Goal: Navigation & Orientation: Find specific page/section

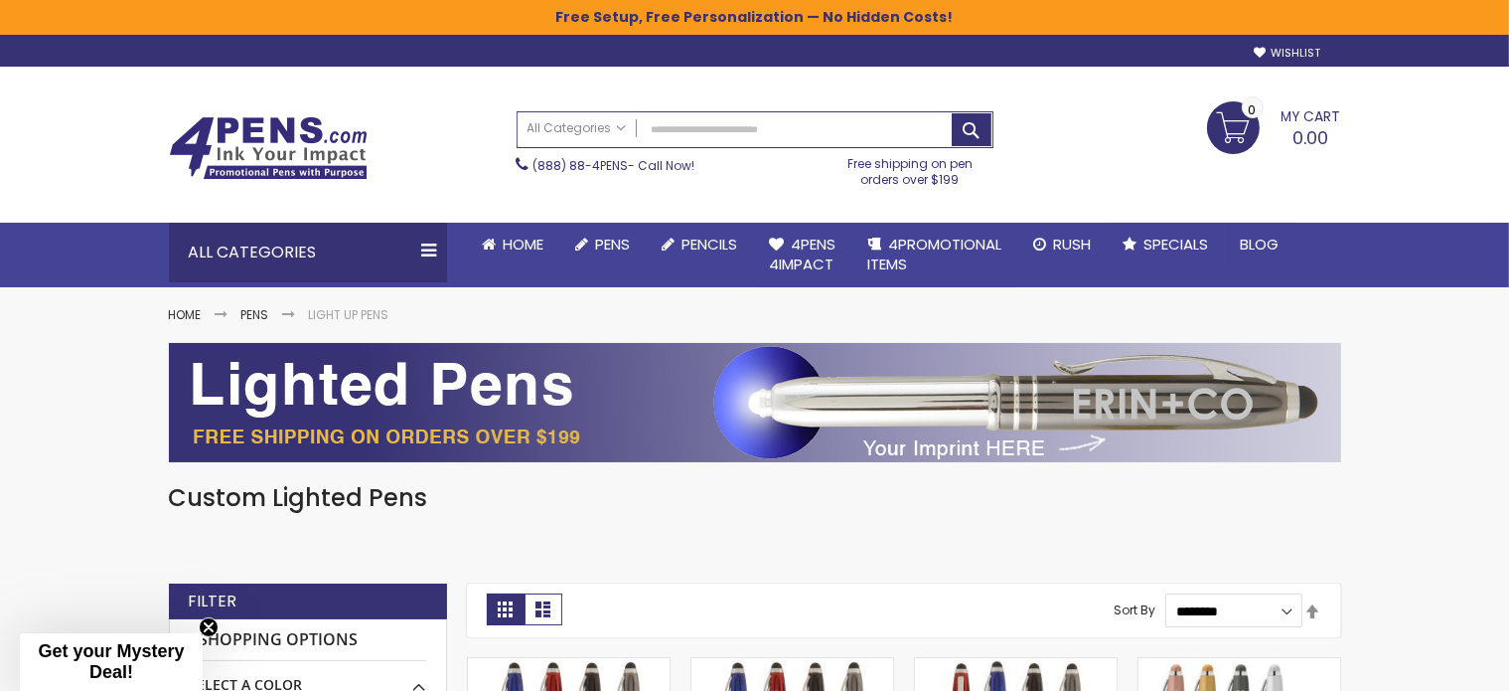
click at [331, 140] on img at bounding box center [268, 148] width 199 height 64
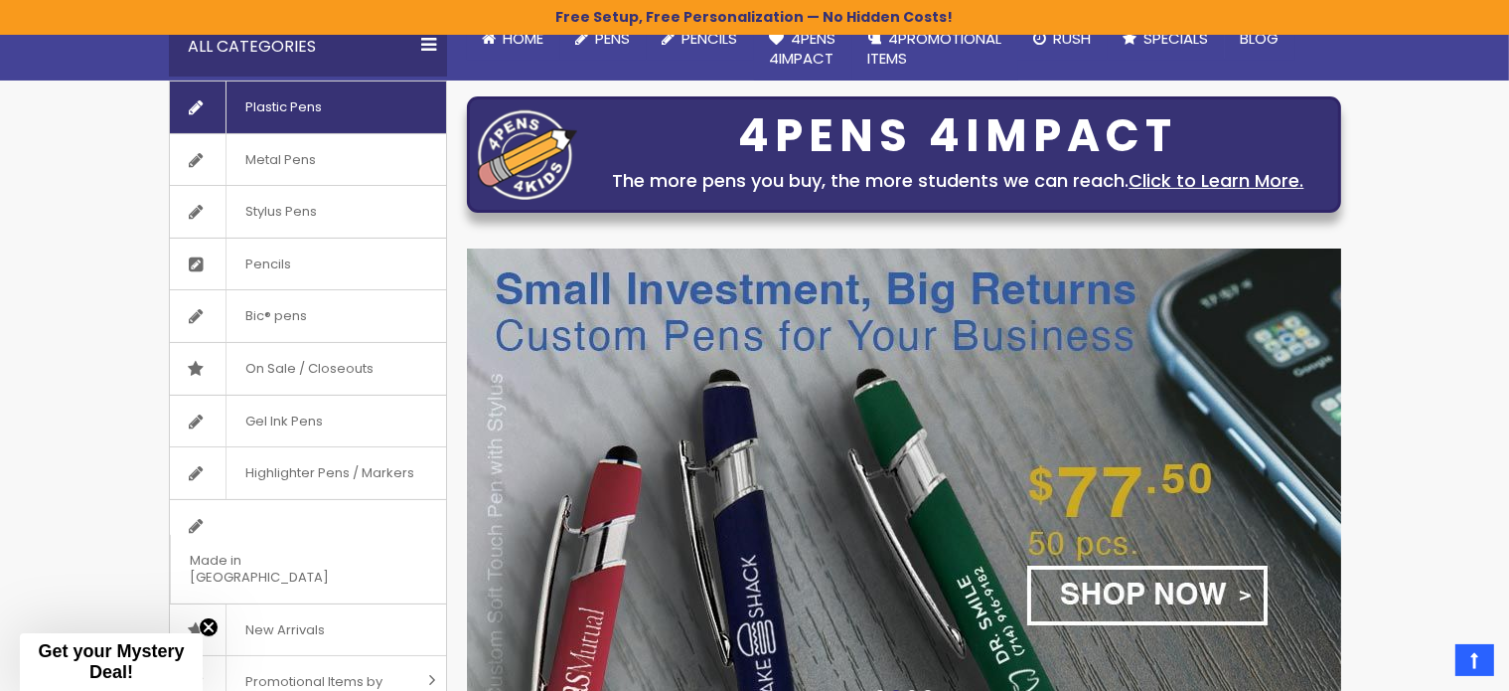
scroll to position [199, 0]
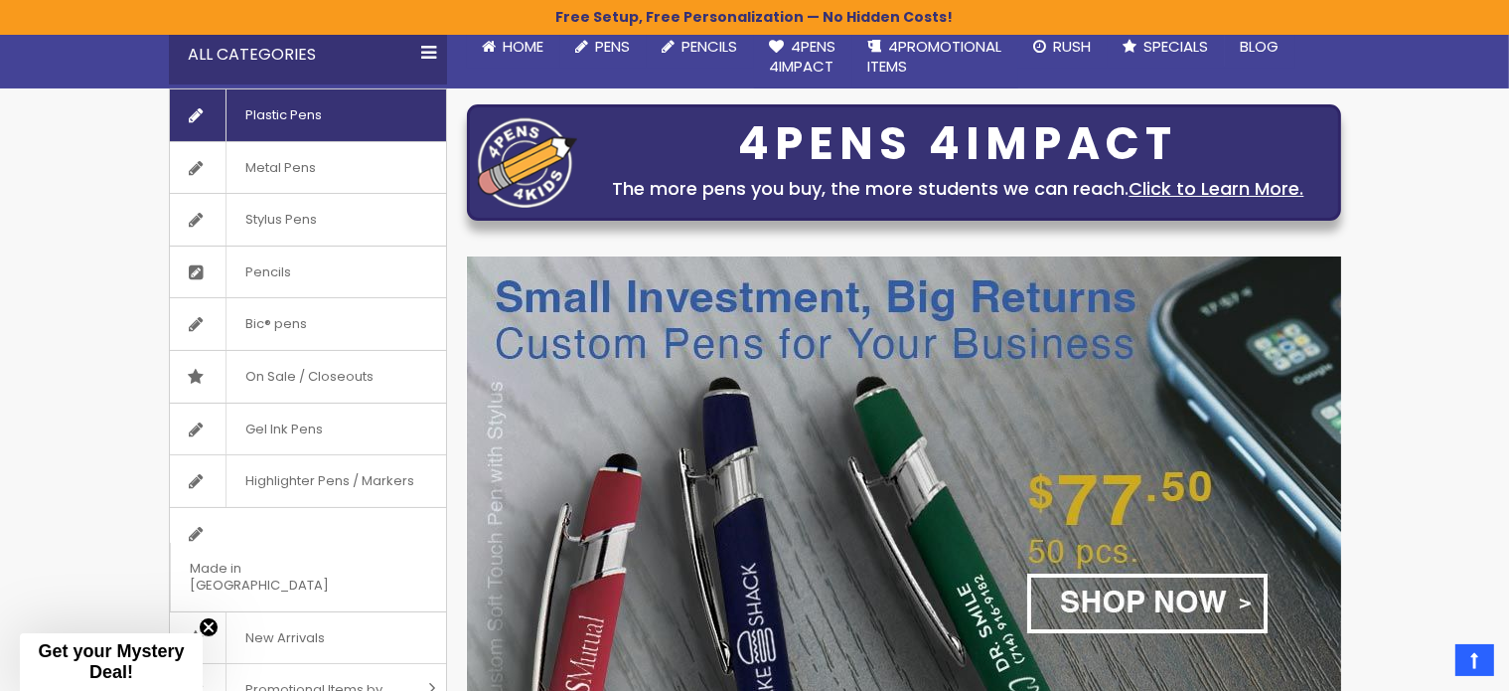
click at [282, 114] on span "Plastic Pens" at bounding box center [284, 115] width 117 height 52
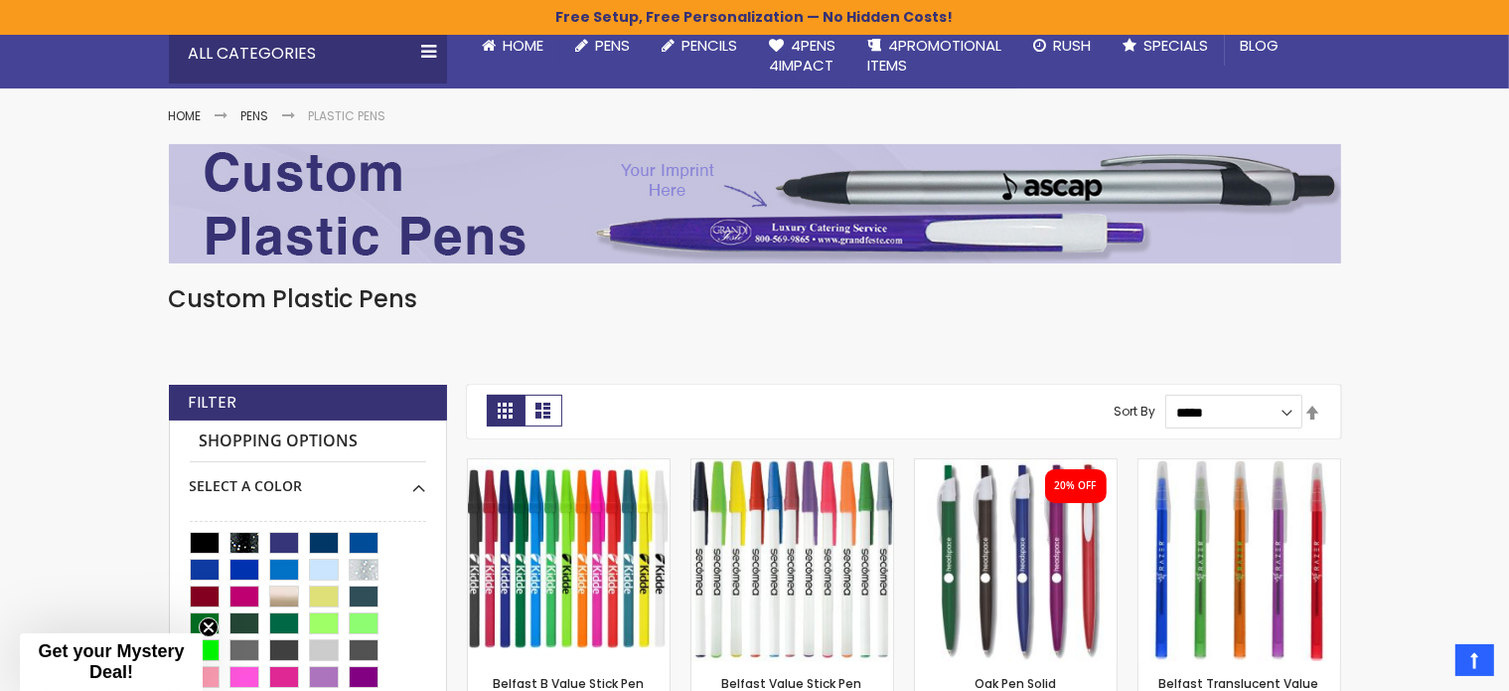
scroll to position [397, 0]
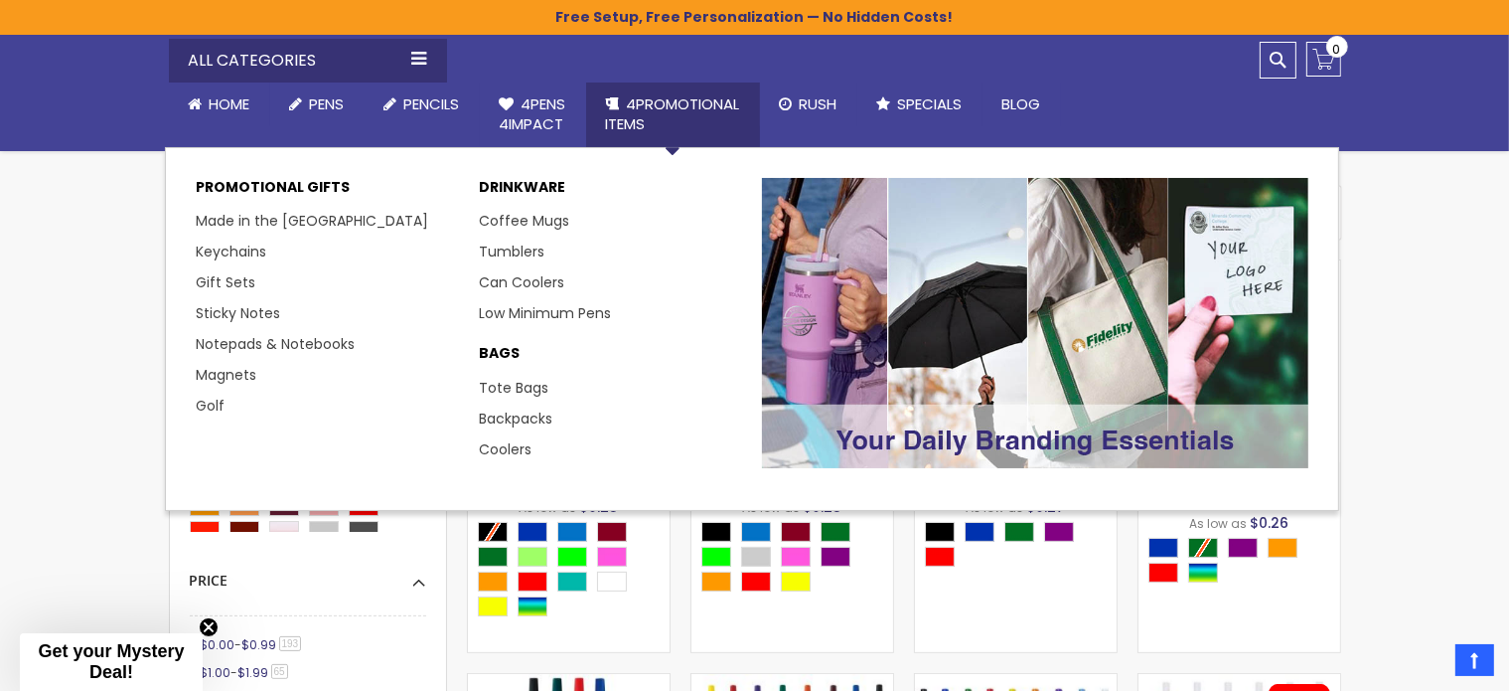
click at [656, 113] on span "4PROMOTIONAL ITEMS" at bounding box center [673, 113] width 134 height 41
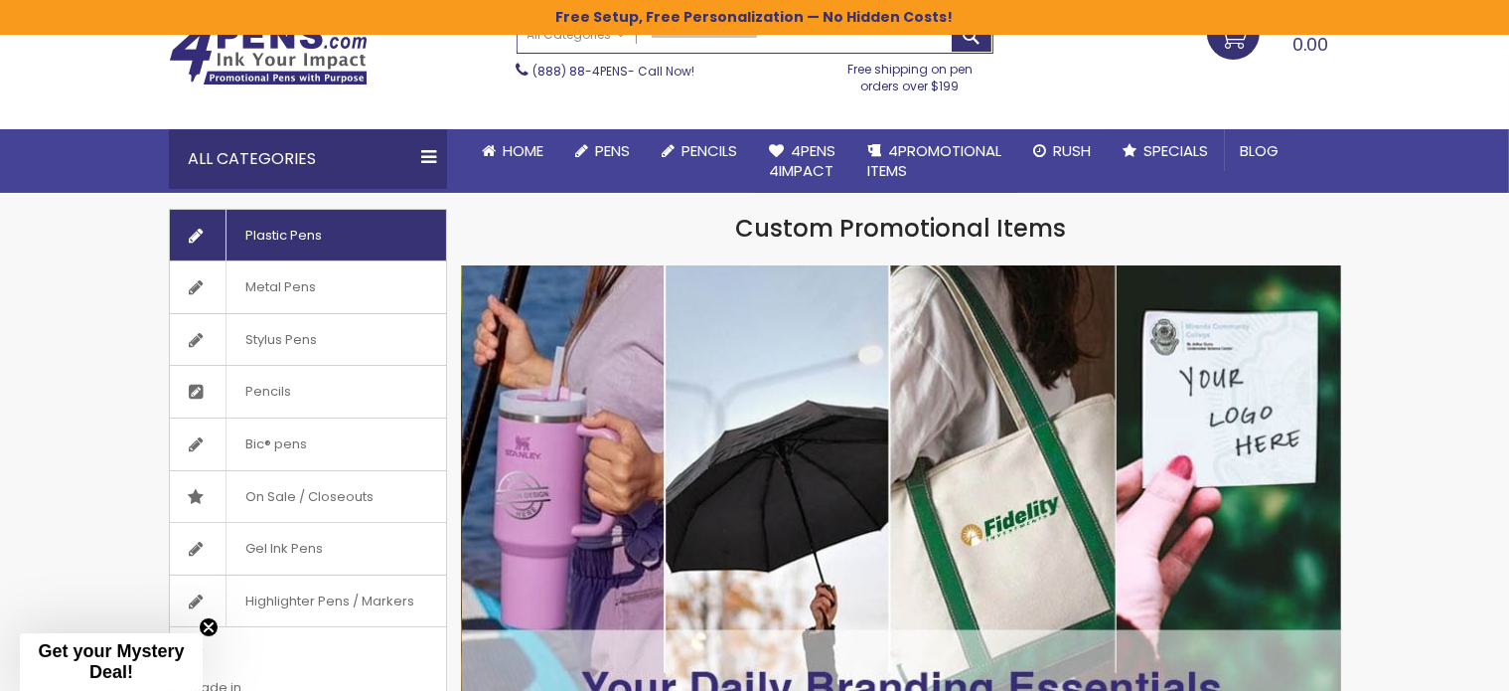
scroll to position [99, 0]
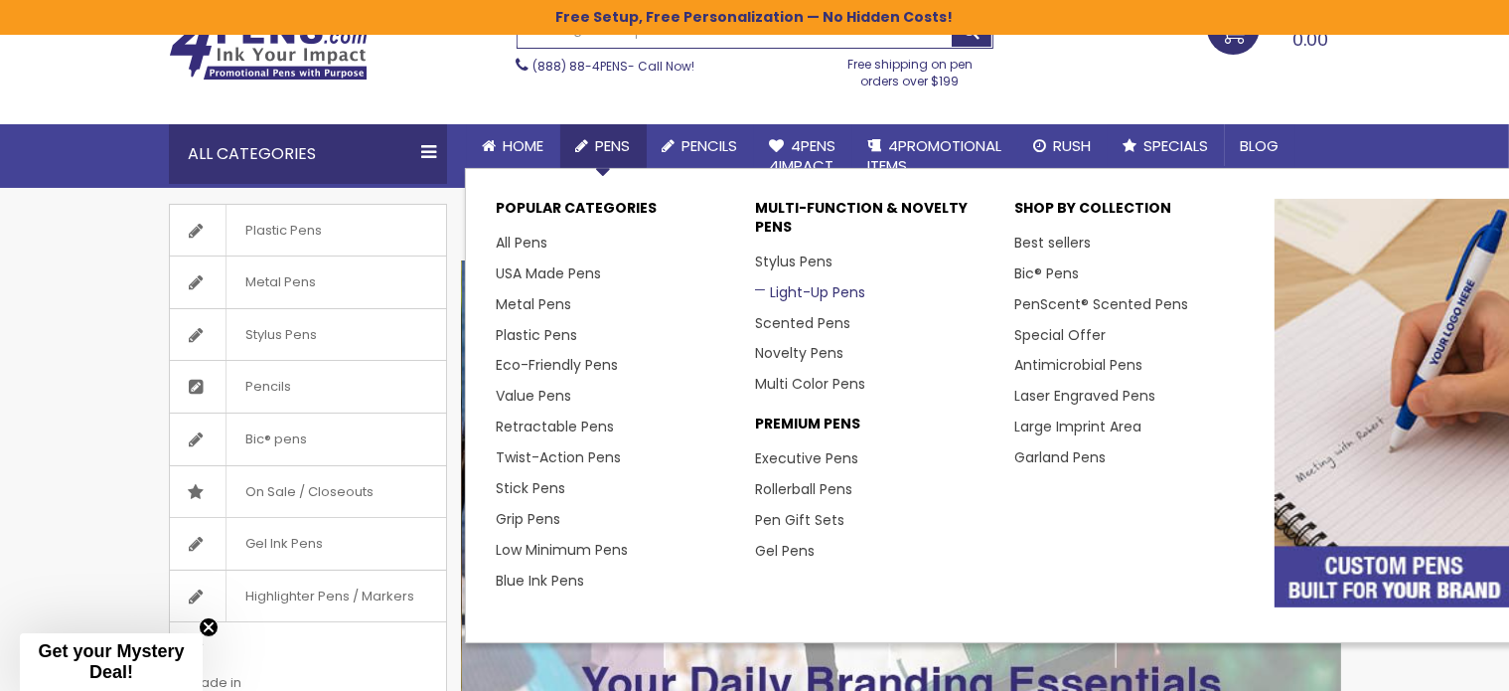
click at [810, 287] on link "Light-Up Pens" at bounding box center [810, 292] width 110 height 20
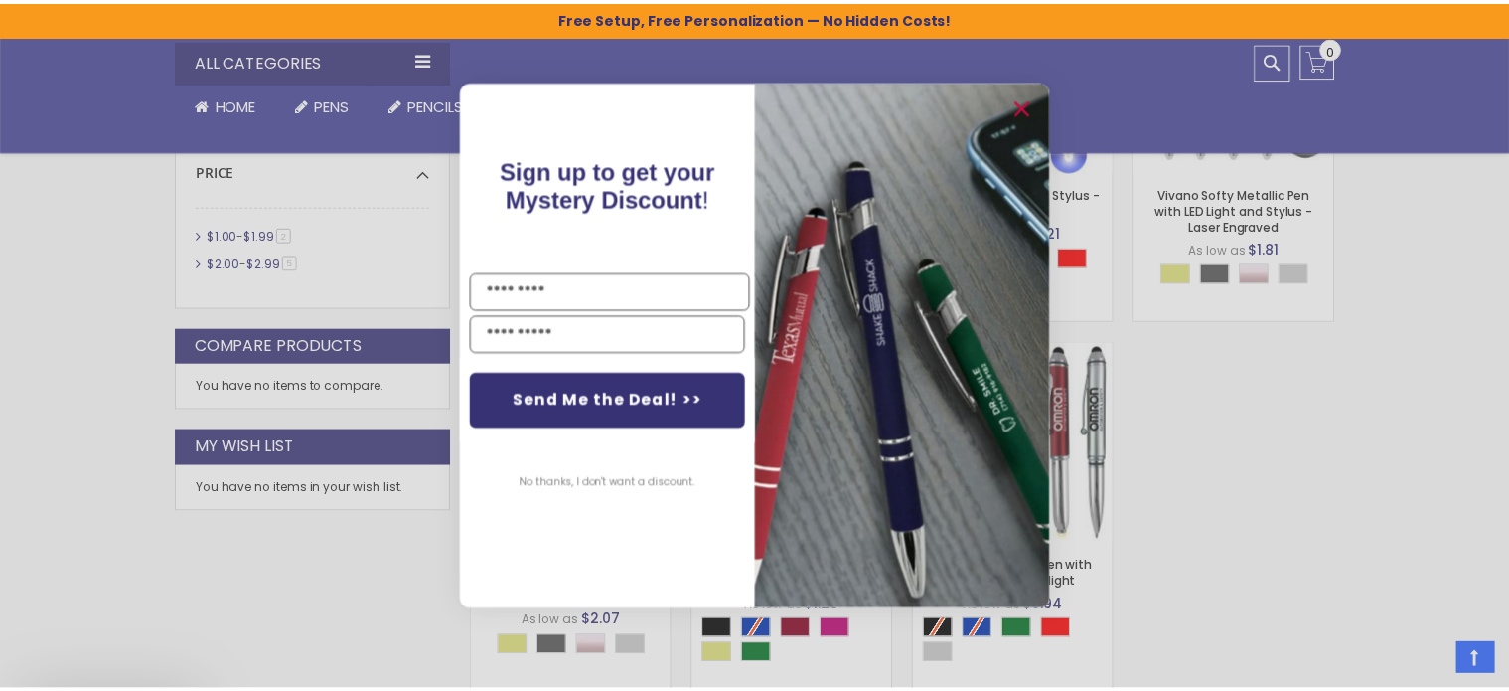
scroll to position [695, 0]
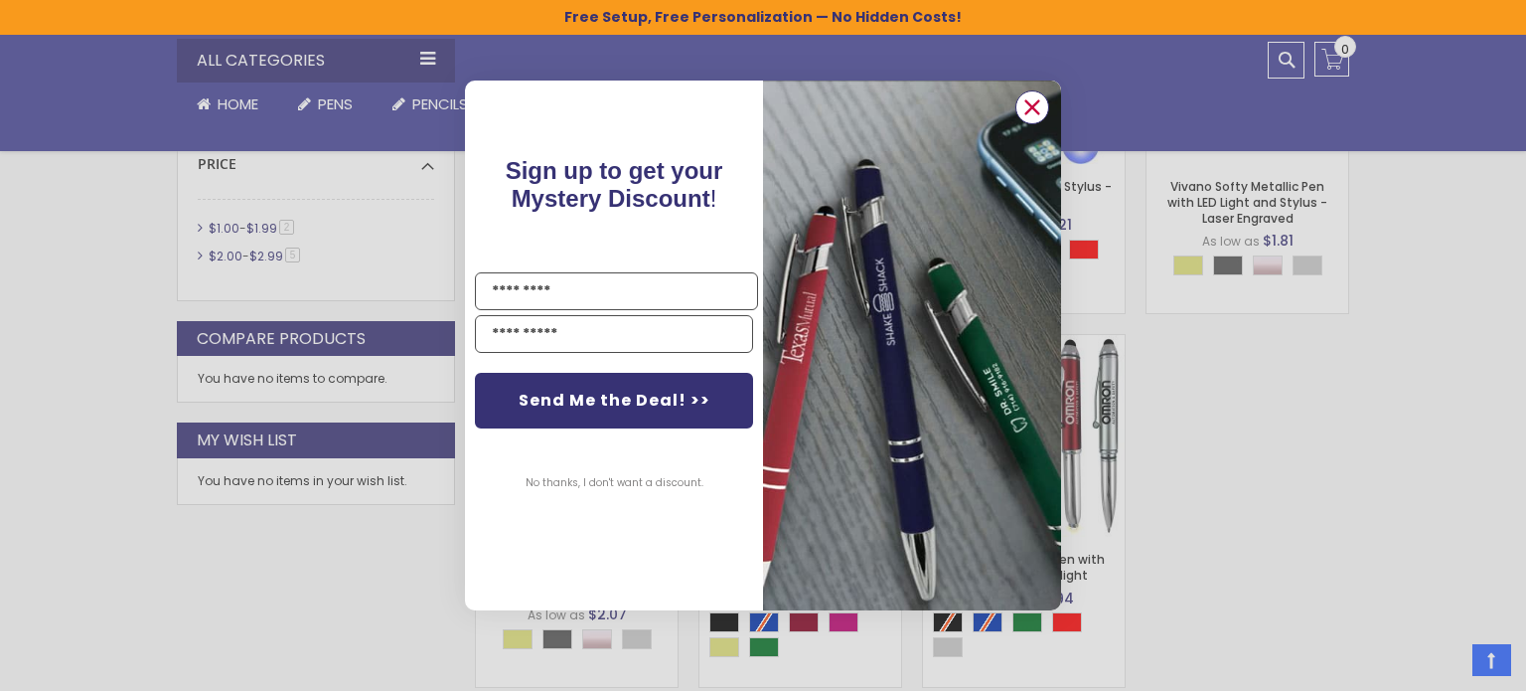
click at [1034, 107] on icon "Close dialog" at bounding box center [1032, 106] width 13 height 13
